Goal: Task Accomplishment & Management: Manage account settings

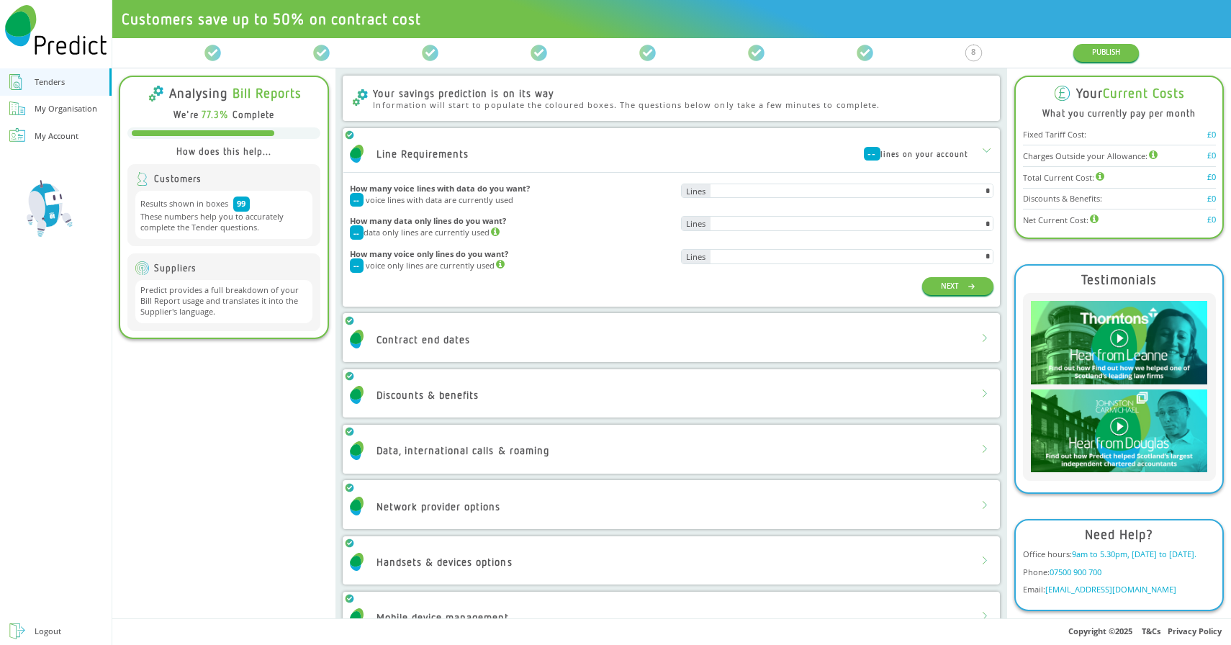
click at [60, 87] on div "Tenders" at bounding box center [50, 82] width 30 height 15
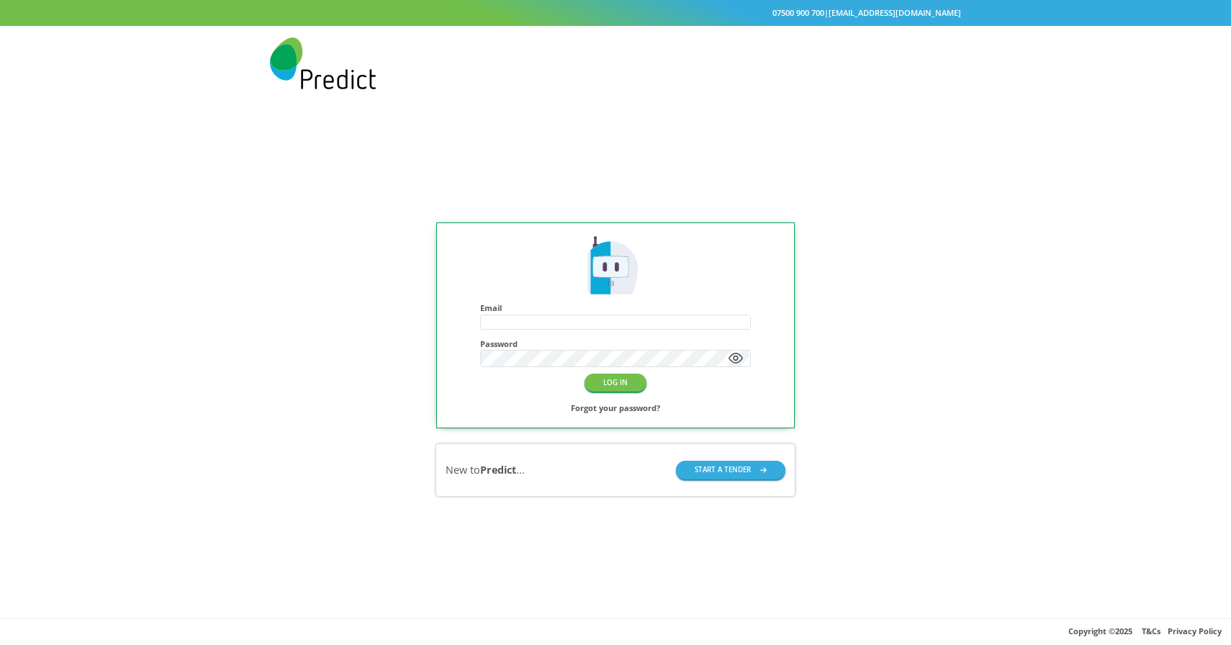
type input "**********"
click at [613, 382] on button "LOG IN" at bounding box center [616, 383] width 62 height 18
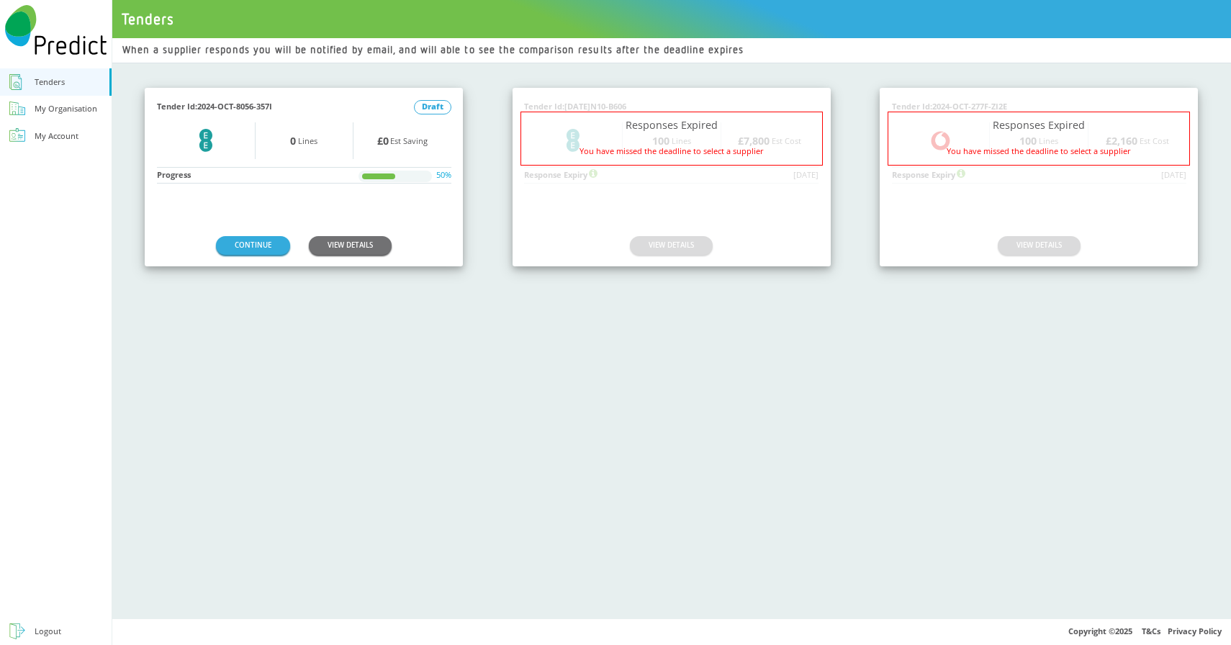
click at [255, 163] on div "EE Logo 0 Lines £0 Est Saving" at bounding box center [304, 140] width 294 height 53
click at [341, 246] on link "VIEW DETAILS" at bounding box center [350, 245] width 83 height 18
click at [276, 145] on div "0 Lines" at bounding box center [305, 140] width 98 height 37
click at [233, 247] on link "CONTINUE" at bounding box center [253, 245] width 74 height 18
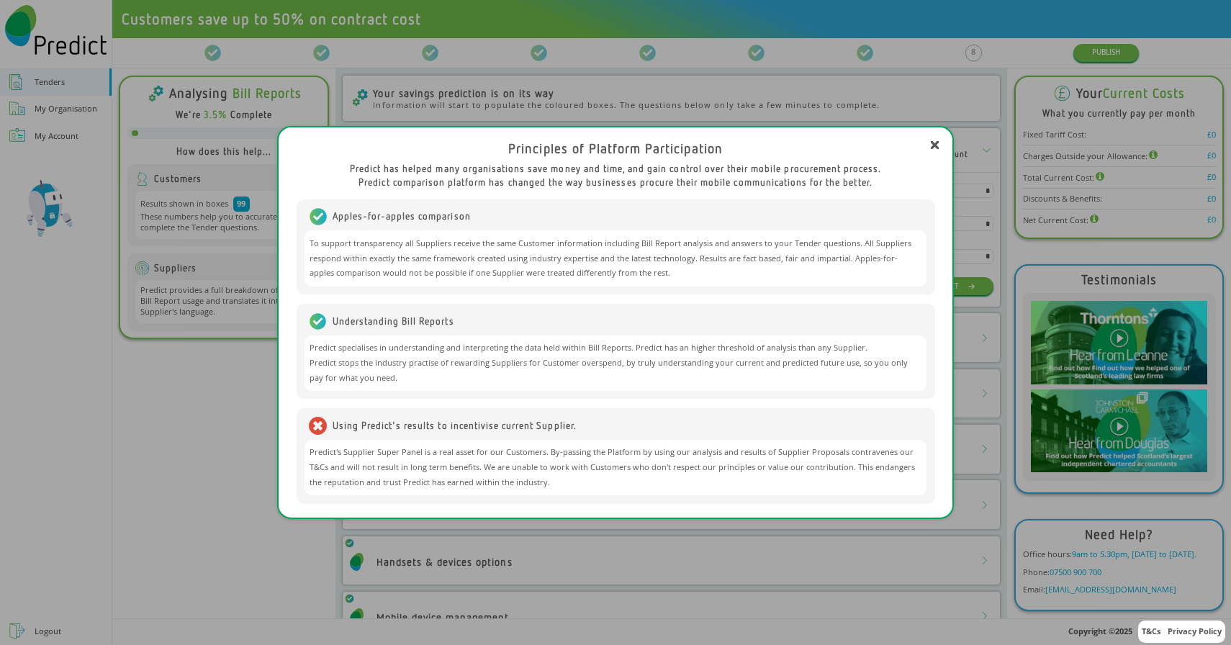
click at [932, 143] on icon at bounding box center [935, 145] width 6 height 6
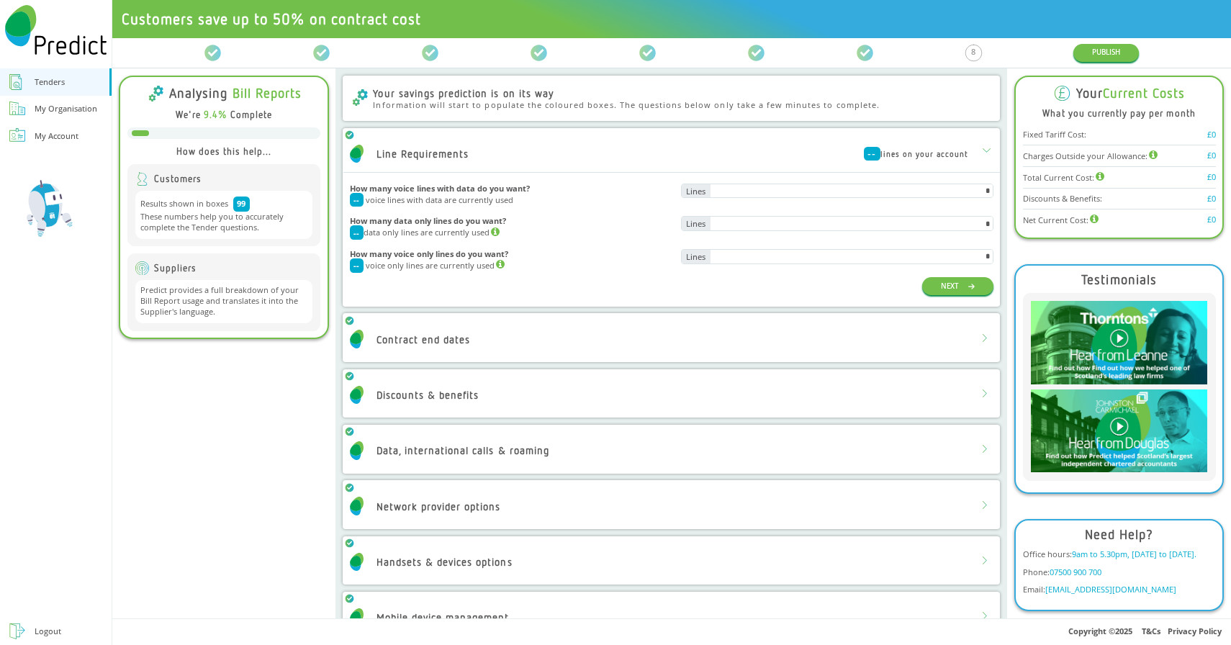
click at [50, 108] on div "My Organisation" at bounding box center [66, 109] width 63 height 15
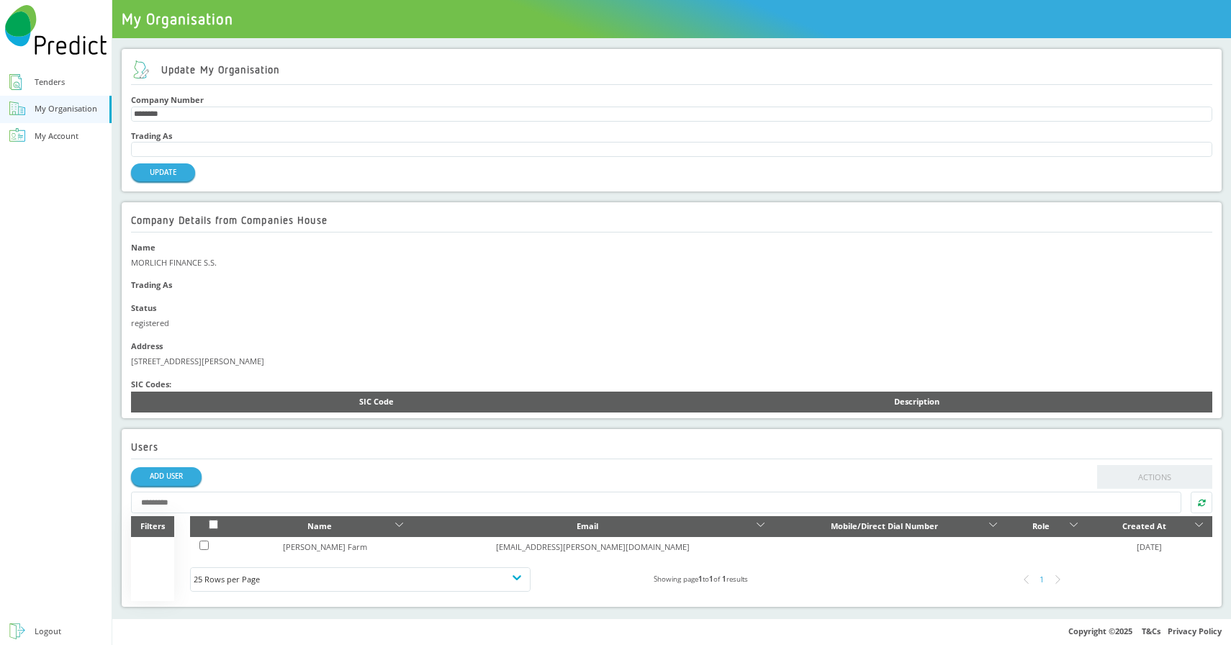
click at [50, 135] on div "My Account" at bounding box center [57, 136] width 44 height 15
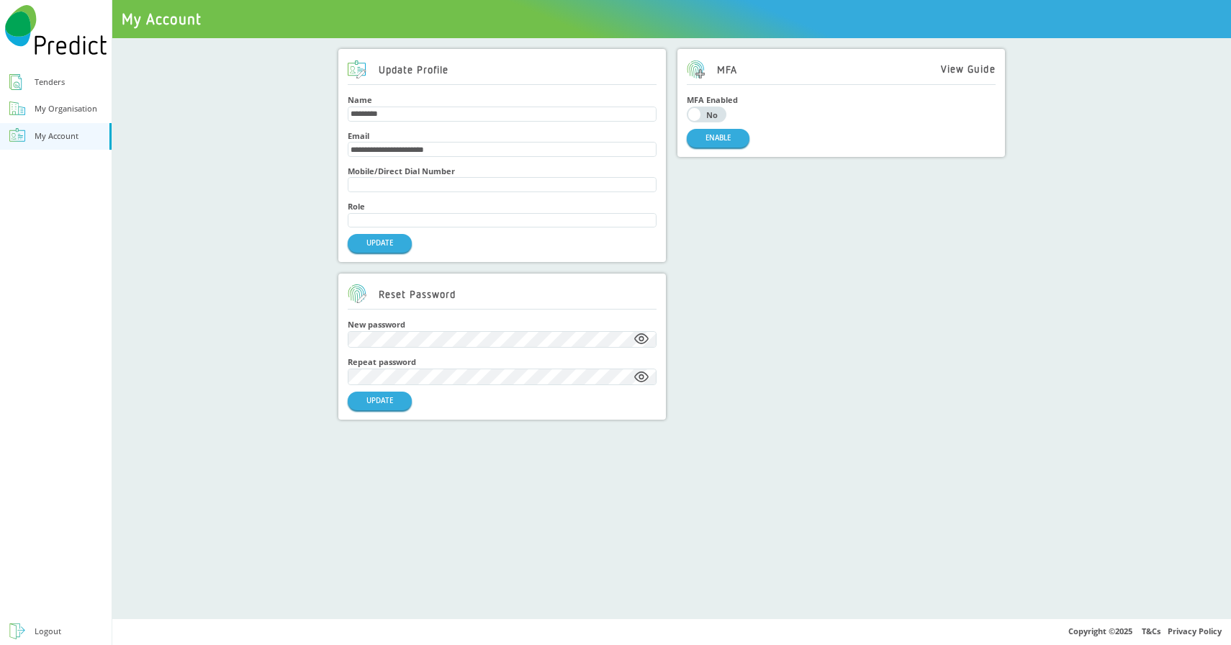
click at [740, 230] on div "MFA View Guide MFA Enabled Yes No ENABLE" at bounding box center [842, 234] width 328 height 371
click at [64, 88] on div "Tenders" at bounding box center [50, 82] width 30 height 15
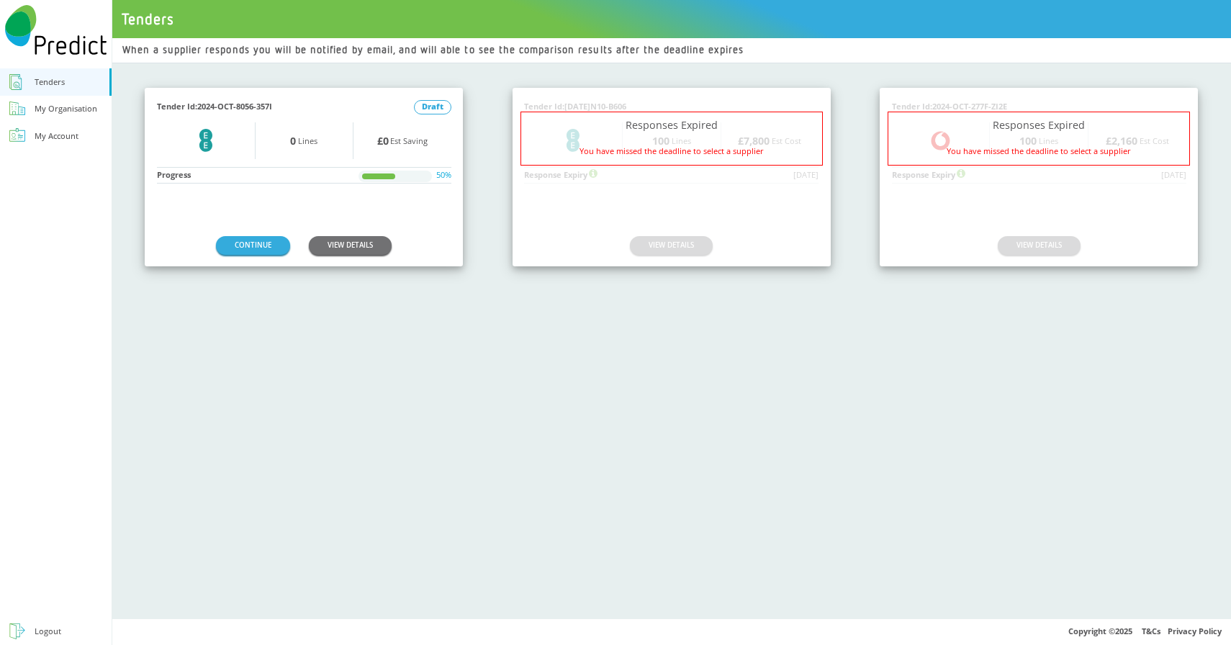
click at [603, 370] on div "When a supplier responds you will be notified by email, and will able to see th…" at bounding box center [671, 328] width 1119 height 580
